Goal: Task Accomplishment & Management: Use online tool/utility

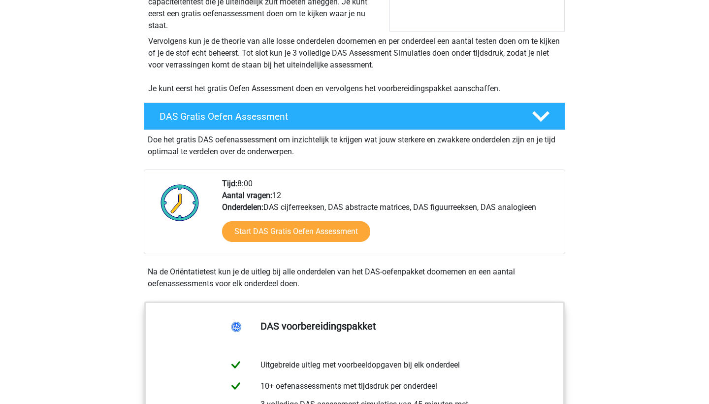
scroll to position [194, 0]
click at [285, 237] on link "Start DAS Gratis Oefen Assessment" at bounding box center [296, 231] width 170 height 24
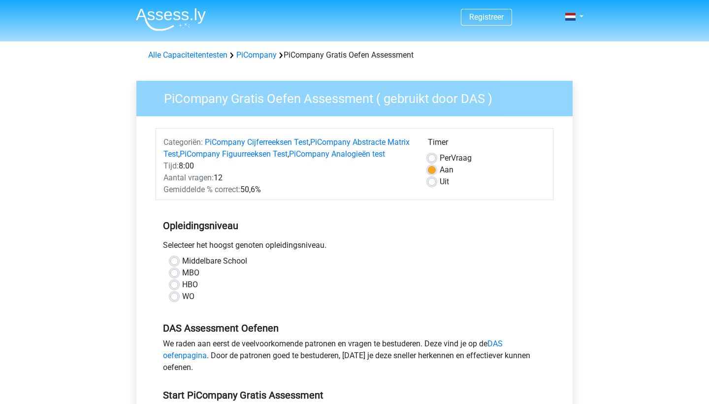
click at [190, 302] on label "WO" at bounding box center [188, 296] width 12 height 12
click at [178, 300] on input "WO" at bounding box center [174, 295] width 8 height 10
radio input "true"
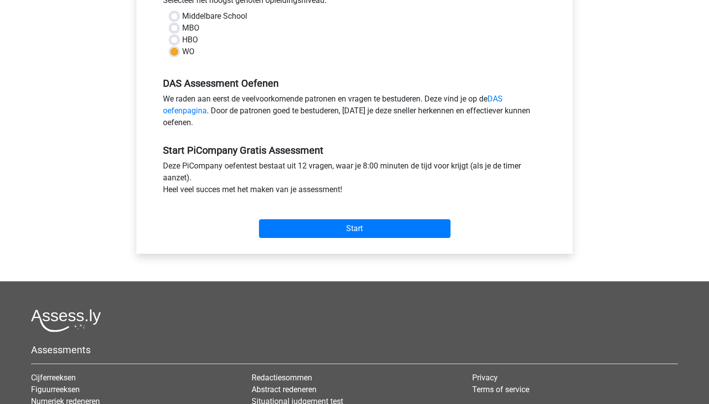
scroll to position [247, 0]
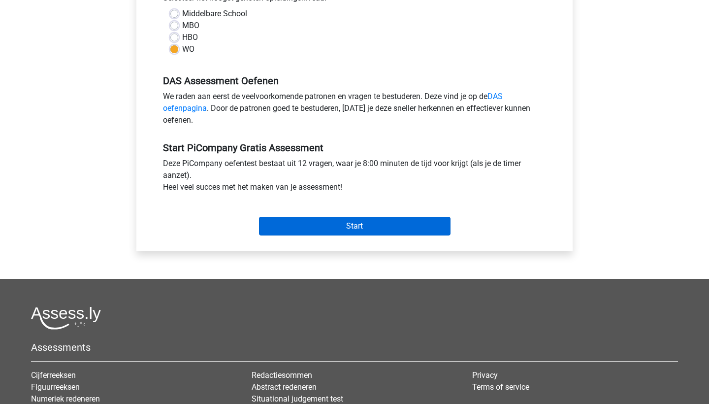
click at [361, 235] on input "Start" at bounding box center [354, 226] width 191 height 19
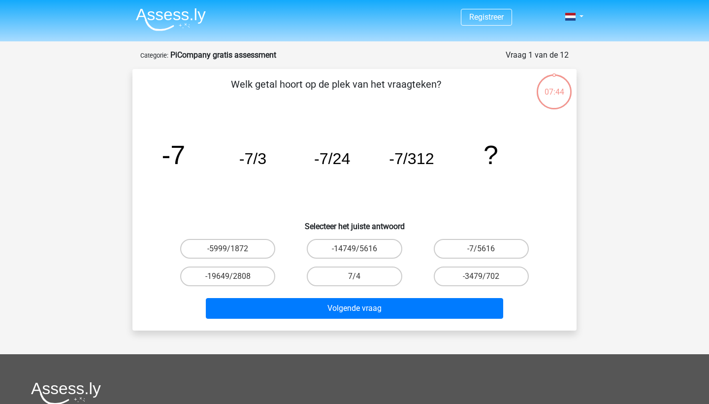
click at [461, 98] on p "Welk getal hoort op de plek van het vraagteken?" at bounding box center [335, 92] width 375 height 30
click at [490, 245] on label "-7/5616" at bounding box center [481, 249] width 95 height 20
click at [487, 249] on input "-7/5616" at bounding box center [484, 252] width 6 height 6
radio input "true"
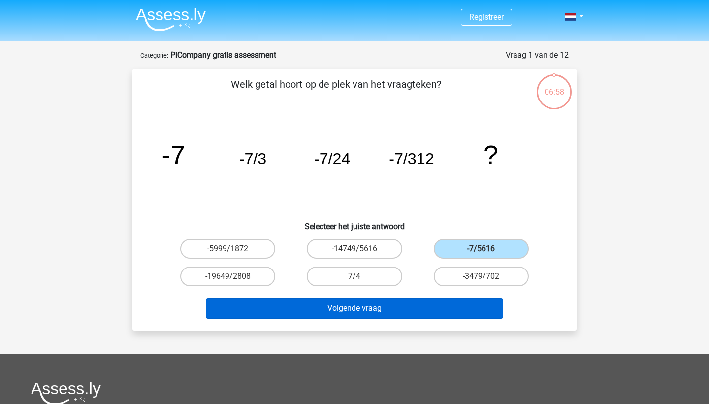
click at [452, 316] on button "Volgende vraag" at bounding box center [355, 308] width 298 height 21
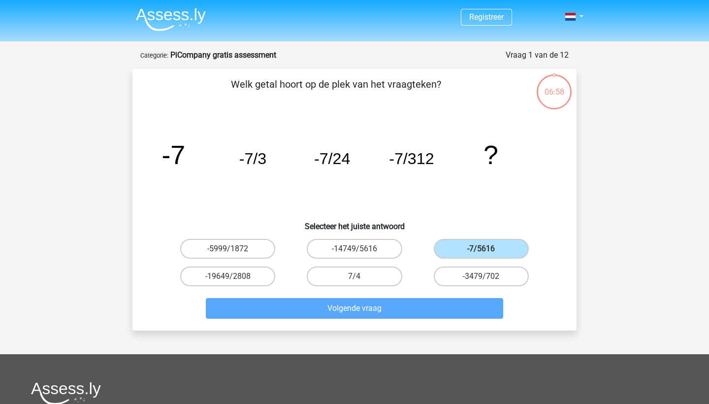
scroll to position [49, 0]
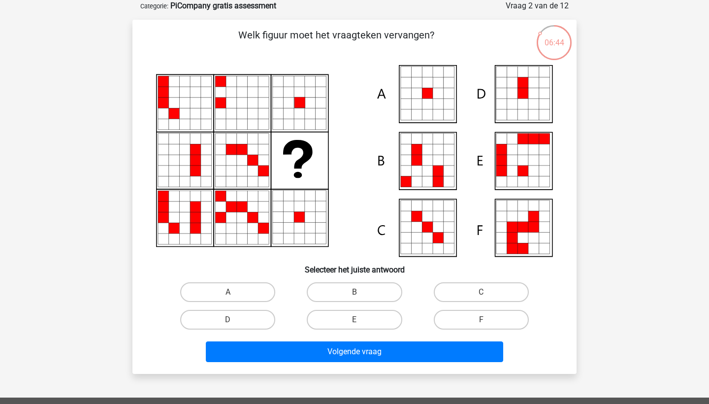
click at [524, 240] on icon at bounding box center [522, 237] width 11 height 11
click at [485, 324] on input "F" at bounding box center [484, 322] width 6 height 6
radio input "true"
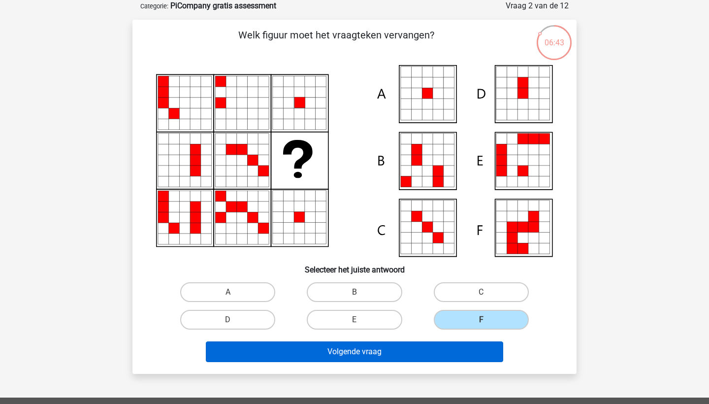
click at [469, 350] on button "Volgende vraag" at bounding box center [355, 351] width 298 height 21
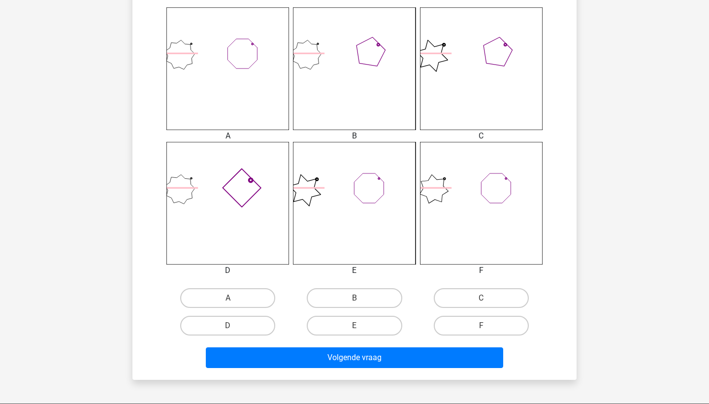
scroll to position [404, 0]
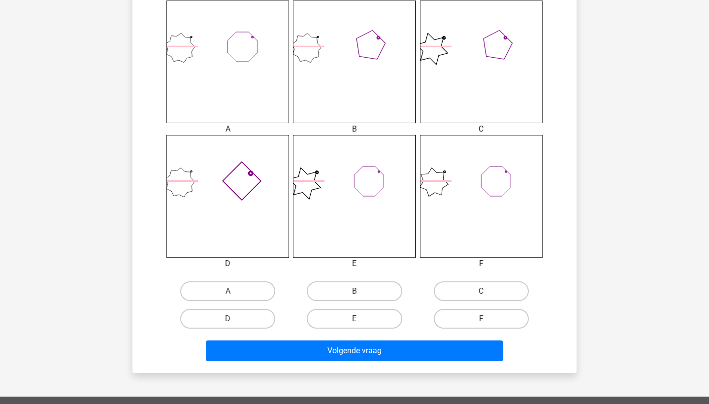
click at [372, 322] on label "E" at bounding box center [354, 319] width 95 height 20
click at [361, 322] on input "E" at bounding box center [357, 321] width 6 height 6
radio input "true"
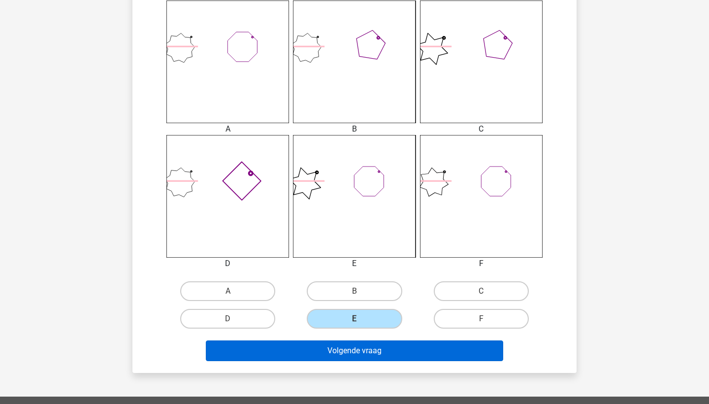
click at [380, 355] on button "Volgende vraag" at bounding box center [355, 350] width 298 height 21
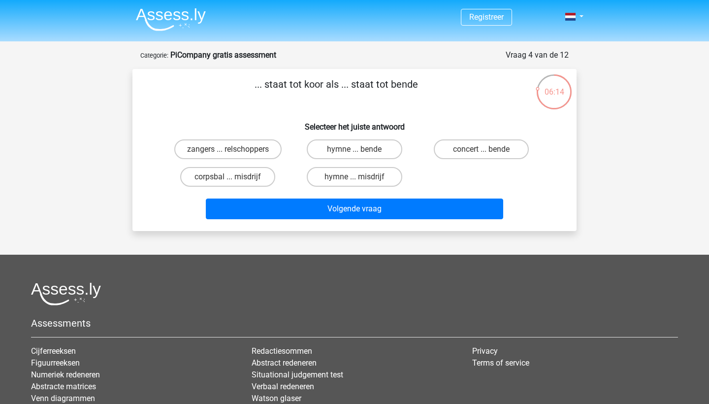
scroll to position [0, 0]
click at [485, 147] on label "concert ... bende" at bounding box center [481, 149] width 95 height 20
click at [485, 149] on input "concert ... bende" at bounding box center [484, 152] width 6 height 6
radio input "true"
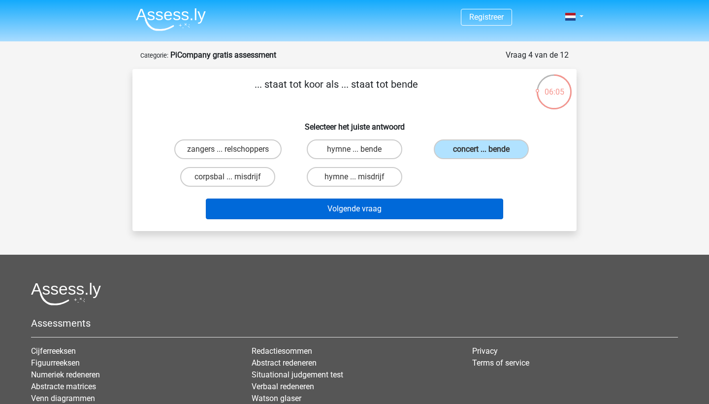
click at [441, 202] on button "Volgende vraag" at bounding box center [355, 208] width 298 height 21
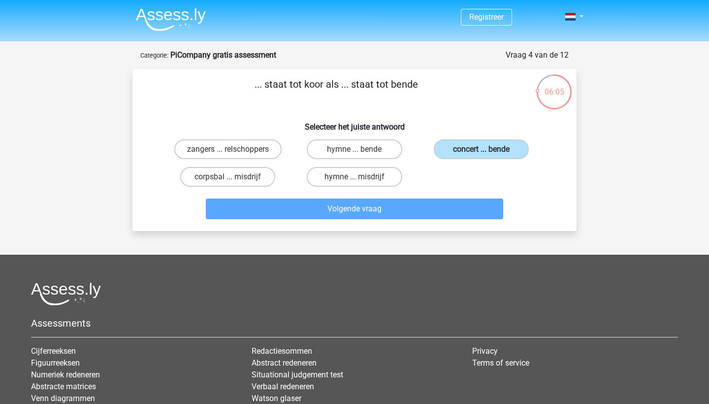
scroll to position [49, 0]
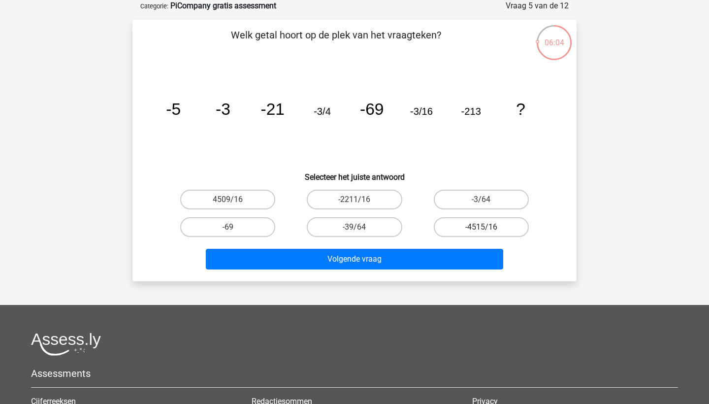
click at [471, 228] on label "-4515/16" at bounding box center [481, 227] width 95 height 20
click at [481, 228] on input "-4515/16" at bounding box center [484, 230] width 6 height 6
radio input "true"
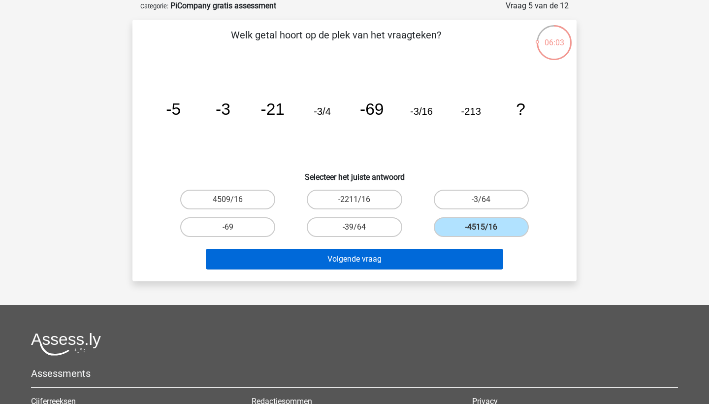
click at [446, 259] on button "Volgende vraag" at bounding box center [355, 259] width 298 height 21
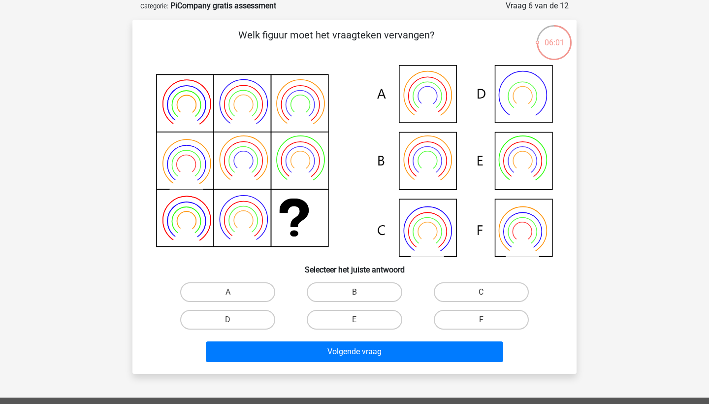
click at [452, 280] on div "C" at bounding box center [481, 292] width 126 height 28
click at [452, 285] on label "C" at bounding box center [481, 292] width 95 height 20
click at [481, 292] on input "C" at bounding box center [484, 295] width 6 height 6
radio input "true"
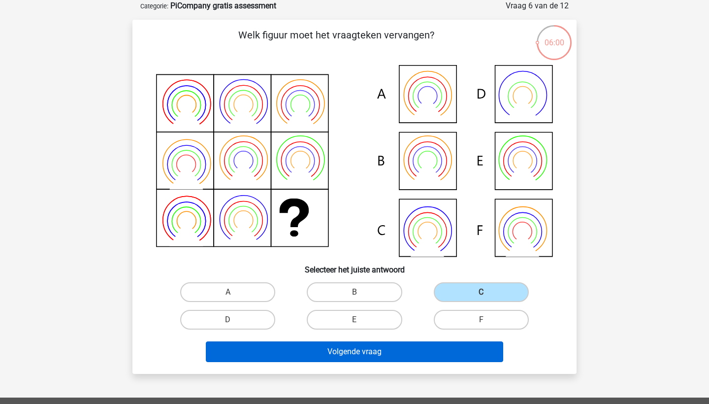
click at [429, 345] on button "Volgende vraag" at bounding box center [355, 351] width 298 height 21
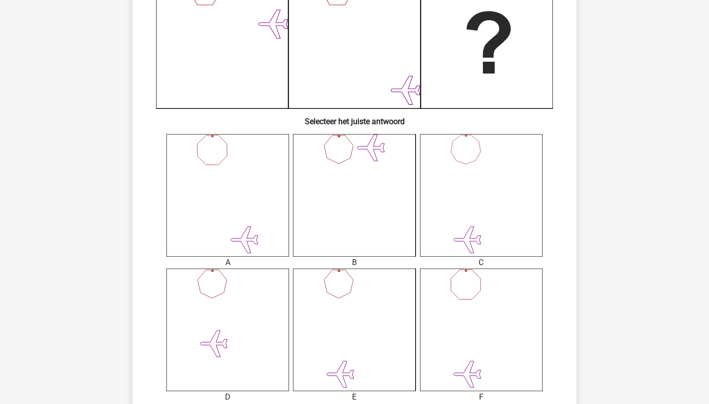
click at [368, 296] on icon at bounding box center [354, 329] width 123 height 123
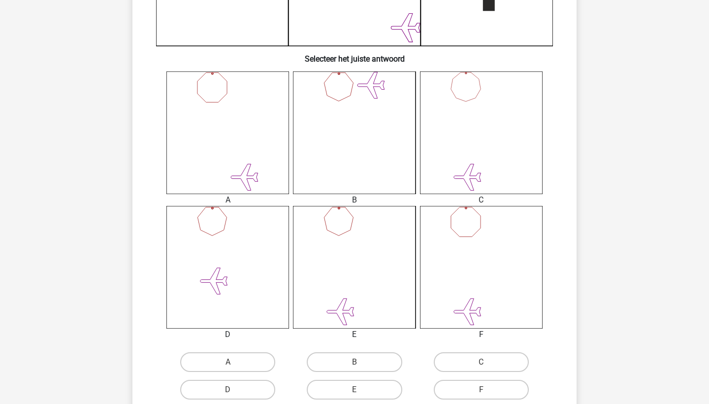
scroll to position [500, 0]
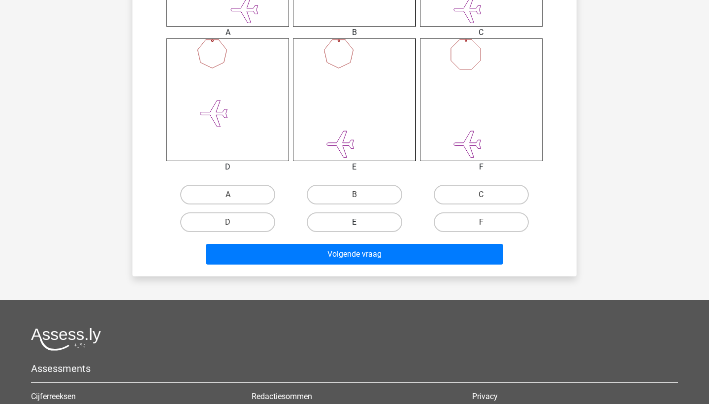
click at [368, 216] on label "E" at bounding box center [354, 222] width 95 height 20
click at [361, 222] on input "E" at bounding box center [357, 225] width 6 height 6
radio input "true"
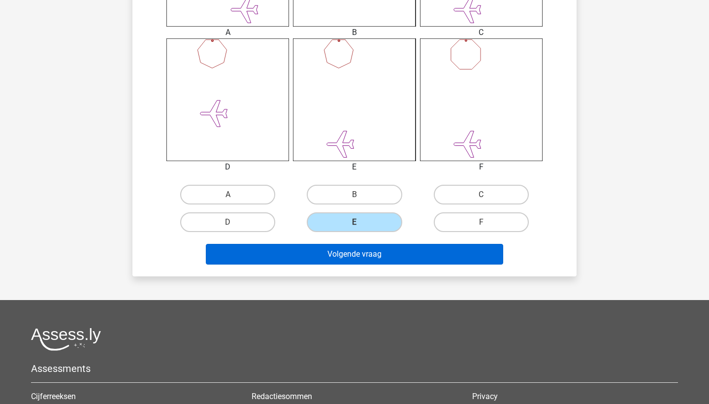
click at [368, 244] on button "Volgende vraag" at bounding box center [355, 254] width 298 height 21
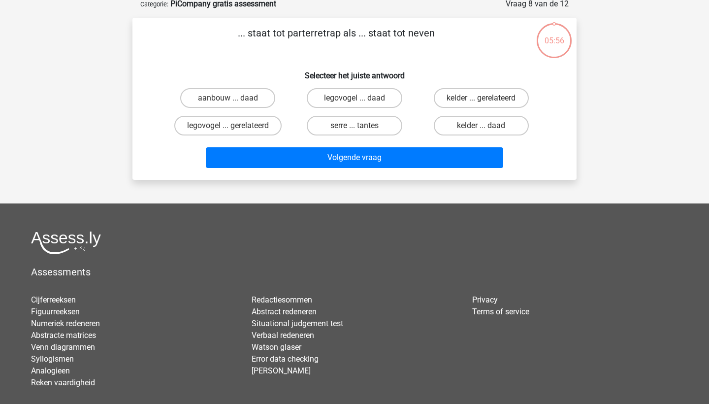
scroll to position [49, 0]
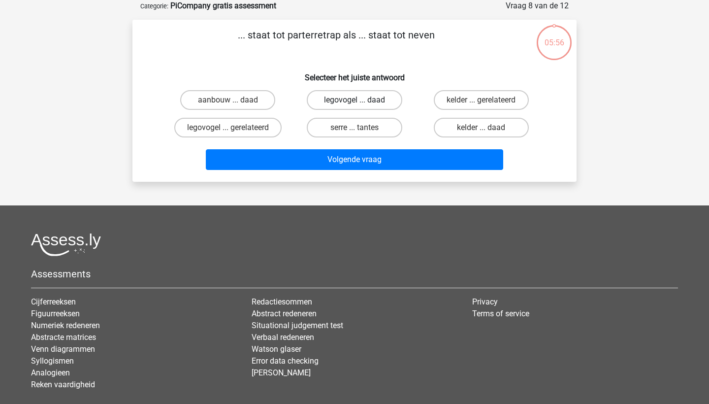
click at [374, 107] on label "legovogel ... daad" at bounding box center [354, 100] width 95 height 20
click at [361, 106] on input "legovogel ... daad" at bounding box center [357, 103] width 6 height 6
radio input "true"
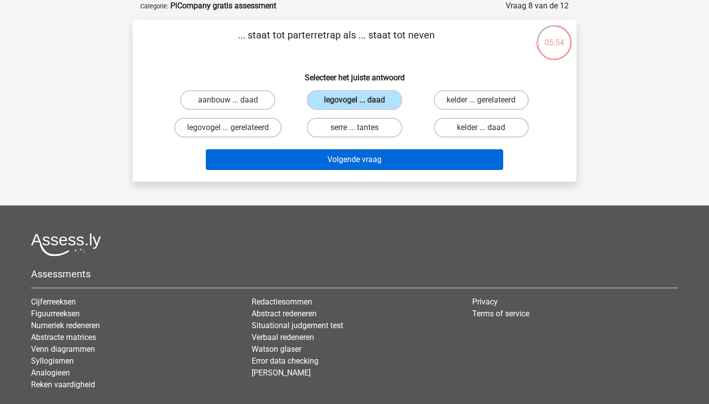
click at [379, 156] on button "Volgende vraag" at bounding box center [355, 159] width 298 height 21
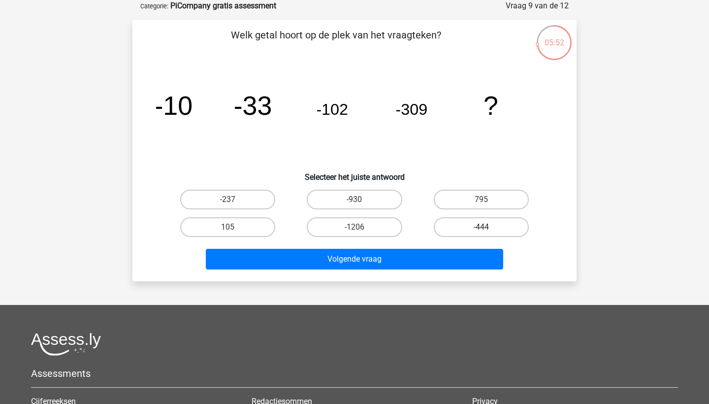
click at [469, 220] on label "-444" at bounding box center [481, 227] width 95 height 20
click at [481, 227] on input "-444" at bounding box center [484, 230] width 6 height 6
radio input "true"
click at [459, 244] on div "Volgende vraag" at bounding box center [354, 257] width 412 height 32
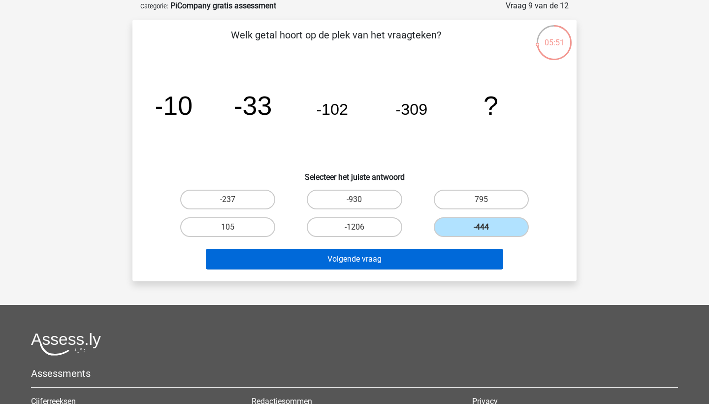
click at [465, 265] on button "Volgende vraag" at bounding box center [355, 259] width 298 height 21
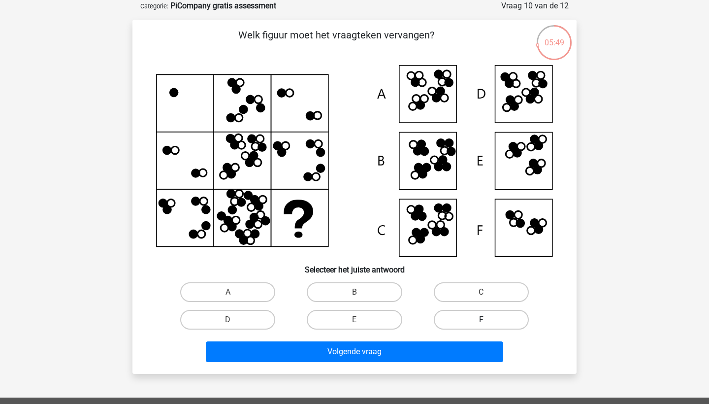
click at [484, 310] on label "F" at bounding box center [481, 320] width 95 height 20
click at [484, 319] on input "F" at bounding box center [484, 322] width 6 height 6
radio input "true"
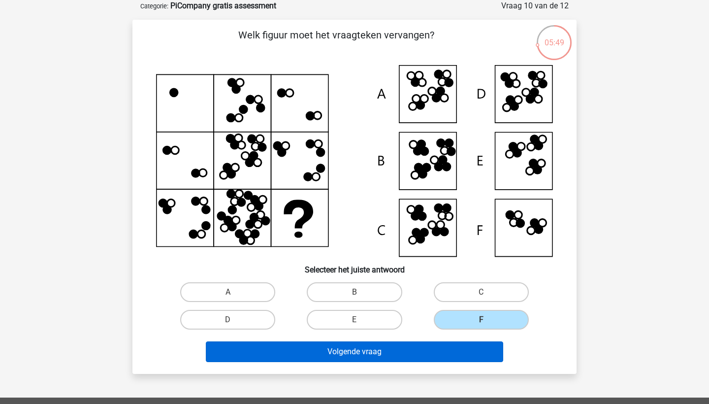
click at [483, 345] on button "Volgende vraag" at bounding box center [355, 351] width 298 height 21
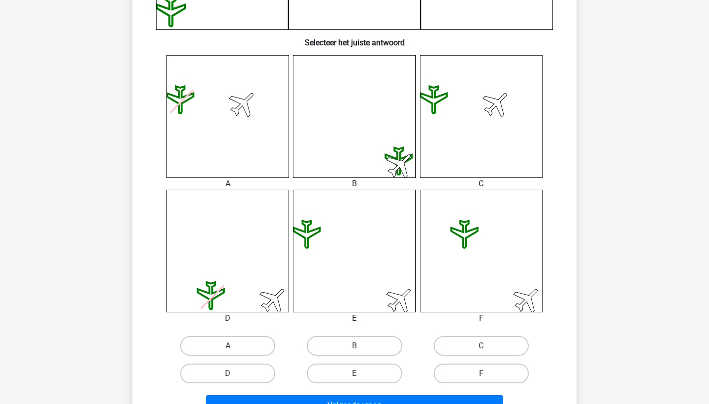
scroll to position [447, 0]
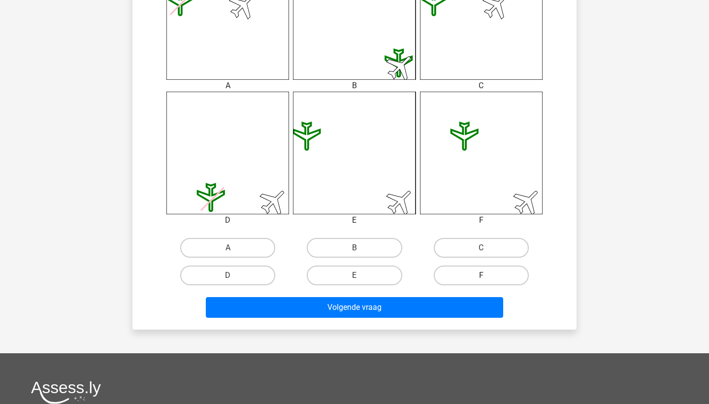
click at [458, 272] on label "F" at bounding box center [481, 275] width 95 height 20
click at [481, 275] on input "F" at bounding box center [484, 278] width 6 height 6
radio input "true"
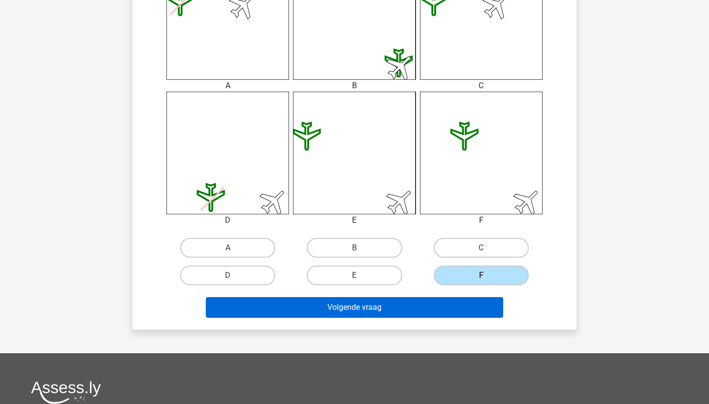
click at [453, 305] on button "Volgende vraag" at bounding box center [355, 307] width 298 height 21
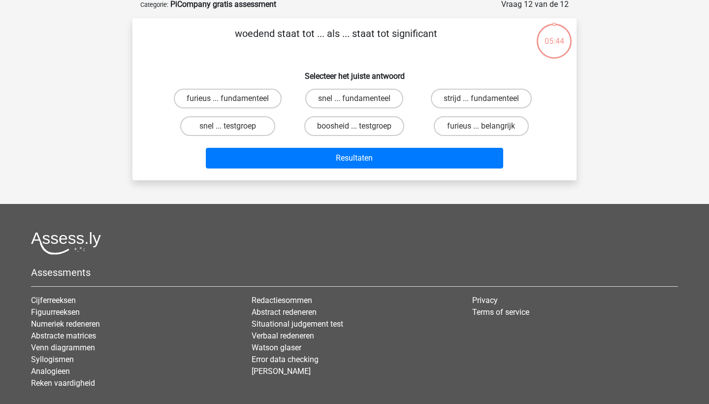
scroll to position [49, 0]
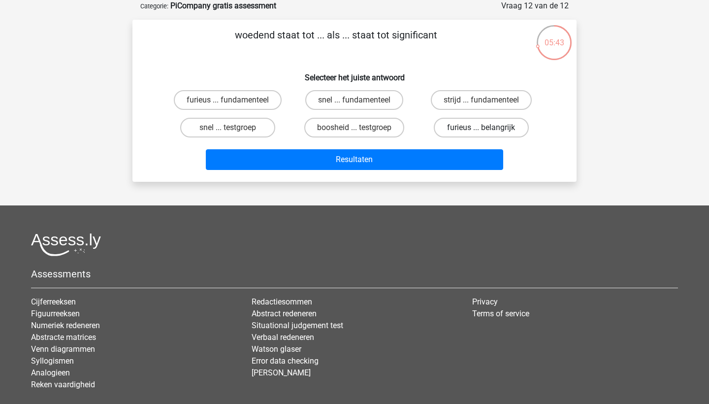
click at [466, 126] on label "furieus ... belangrijk" at bounding box center [481, 128] width 95 height 20
click at [481, 127] on input "furieus ... belangrijk" at bounding box center [484, 130] width 6 height 6
radio input "true"
click at [466, 148] on div "Resultaten" at bounding box center [354, 157] width 412 height 32
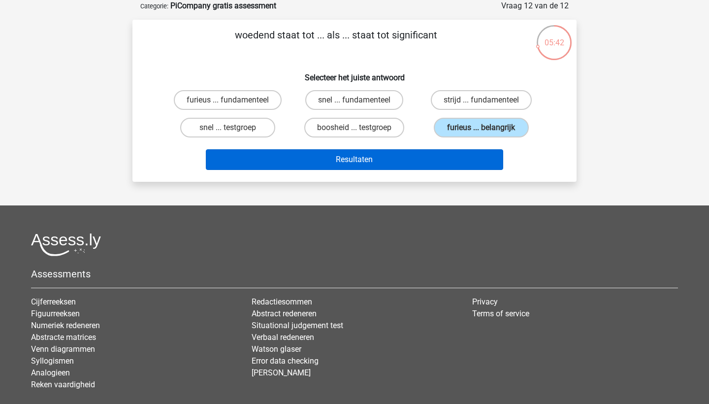
click at [466, 153] on button "Resultaten" at bounding box center [355, 159] width 298 height 21
